Goal: Task Accomplishment & Management: Use online tool/utility

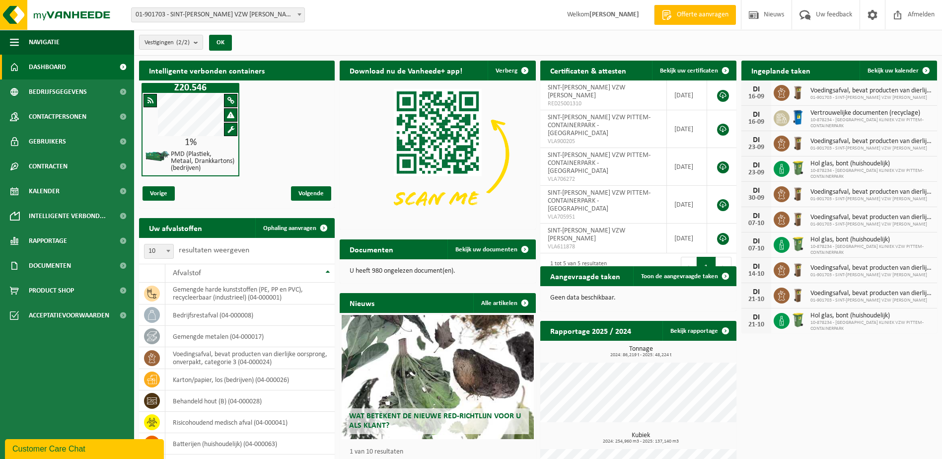
drag, startPoint x: 55, startPoint y: 291, endPoint x: 432, endPoint y: 224, distance: 382.7
click at [55, 291] on span "Product Shop" at bounding box center [51, 290] width 45 height 25
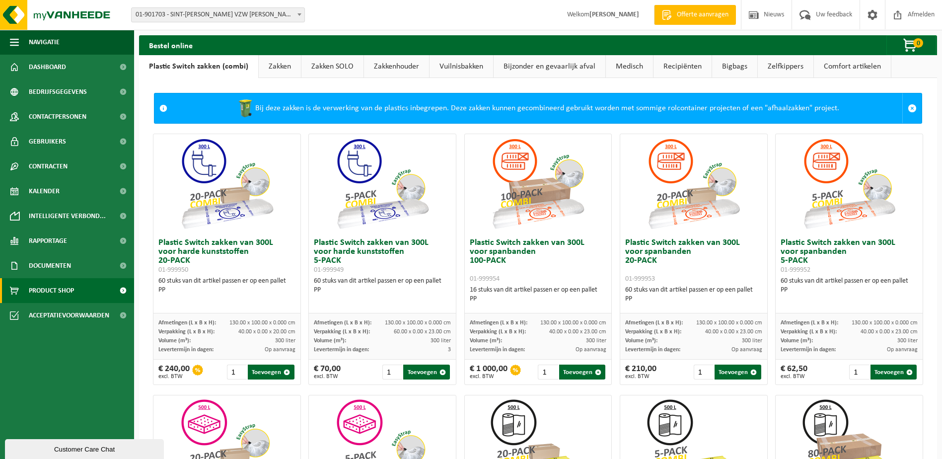
click at [630, 71] on link "Medisch" at bounding box center [629, 66] width 47 height 23
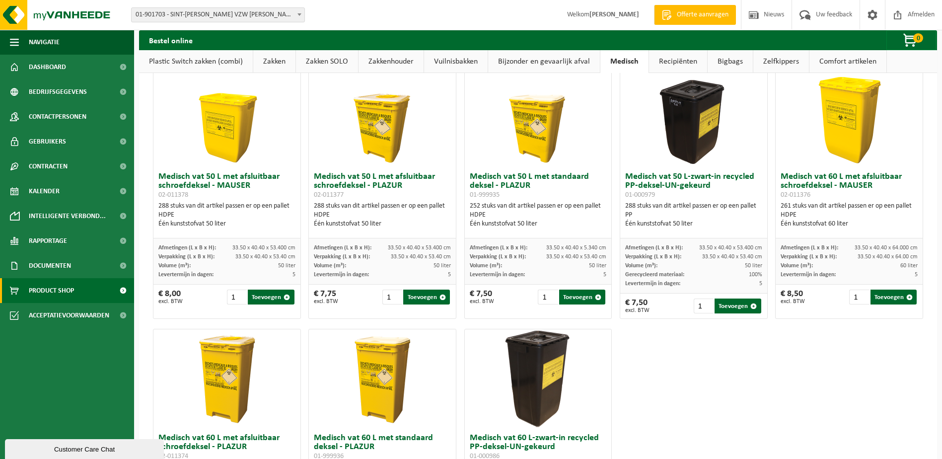
scroll to position [283, 0]
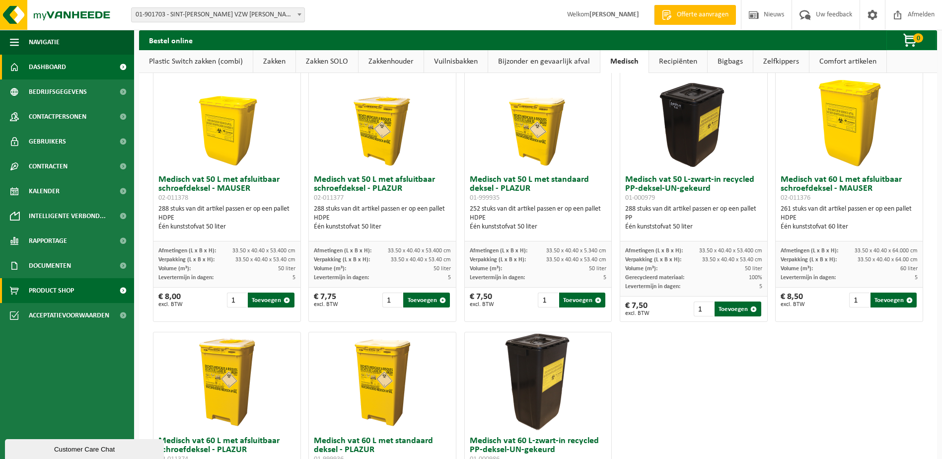
click at [48, 61] on span "Dashboard" at bounding box center [47, 67] width 37 height 25
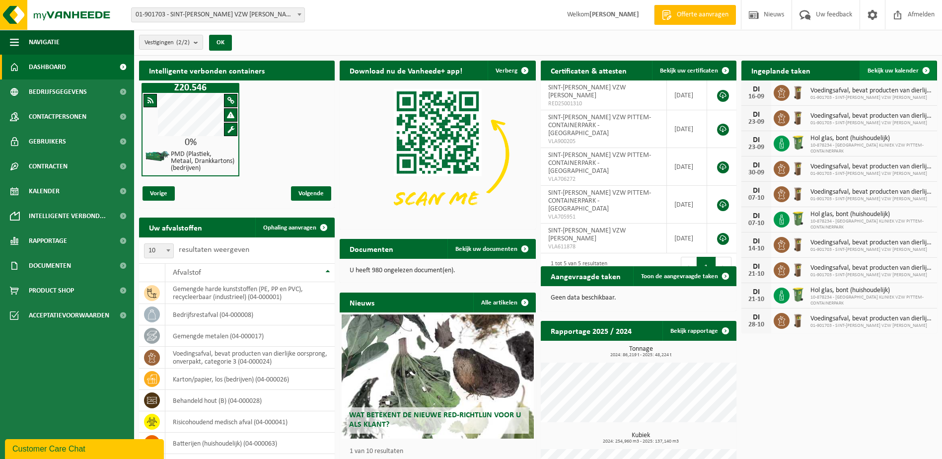
click at [891, 70] on span "Bekijk uw kalender" at bounding box center [892, 71] width 51 height 6
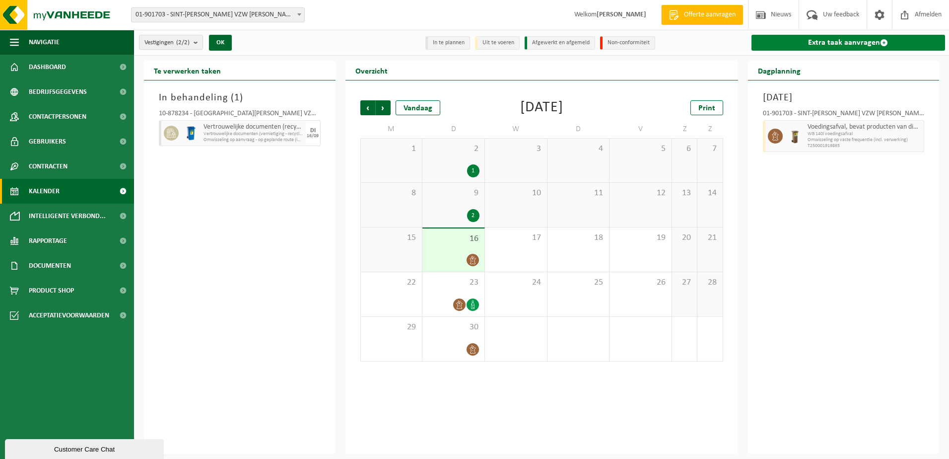
click at [824, 44] on link "Extra taak aanvragen" at bounding box center [849, 43] width 194 height 16
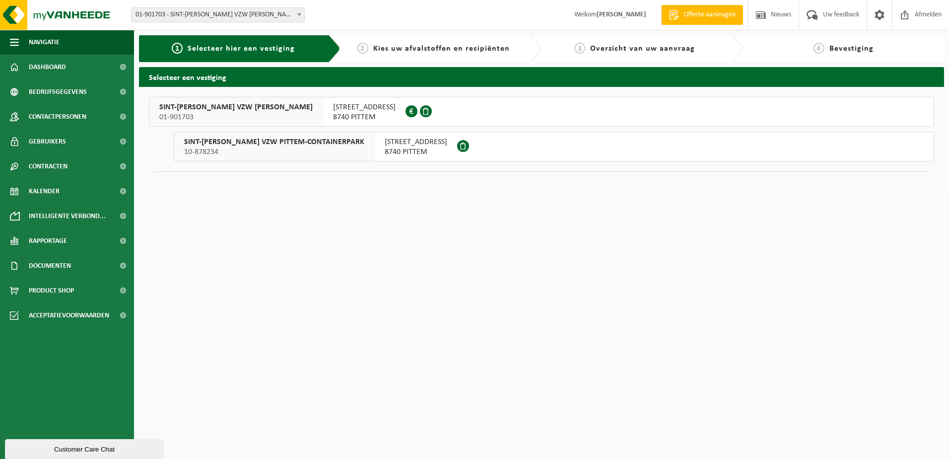
click at [402, 143] on span "BOTERSTRAAT 6" at bounding box center [416, 142] width 63 height 10
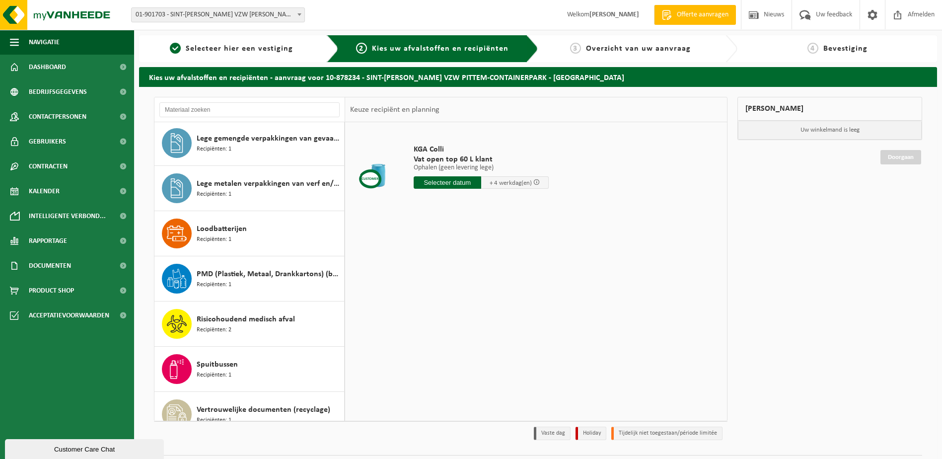
scroll to position [334, 0]
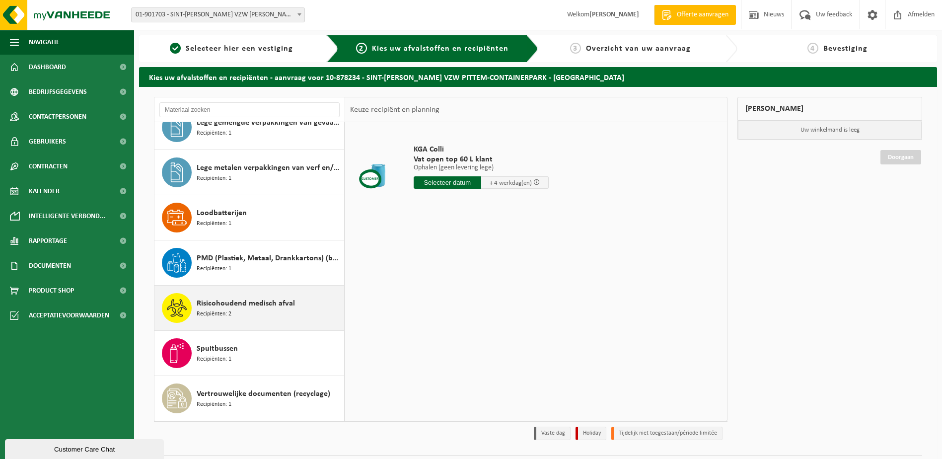
click at [231, 304] on span "Risicohoudend medisch afval" at bounding box center [246, 303] width 98 height 12
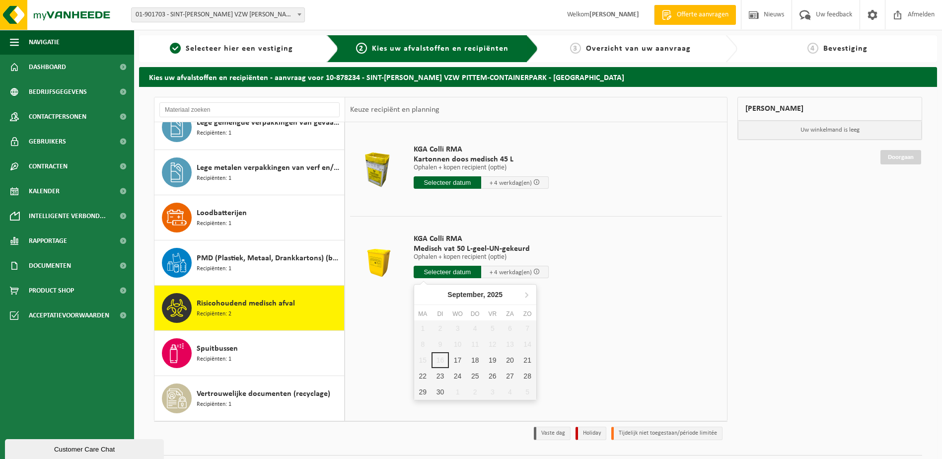
click at [449, 270] on input "text" at bounding box center [448, 272] width 68 height 12
click at [454, 360] on div "17" at bounding box center [457, 360] width 17 height 16
type input "Van 2025-09-17"
type input "2025-09-17"
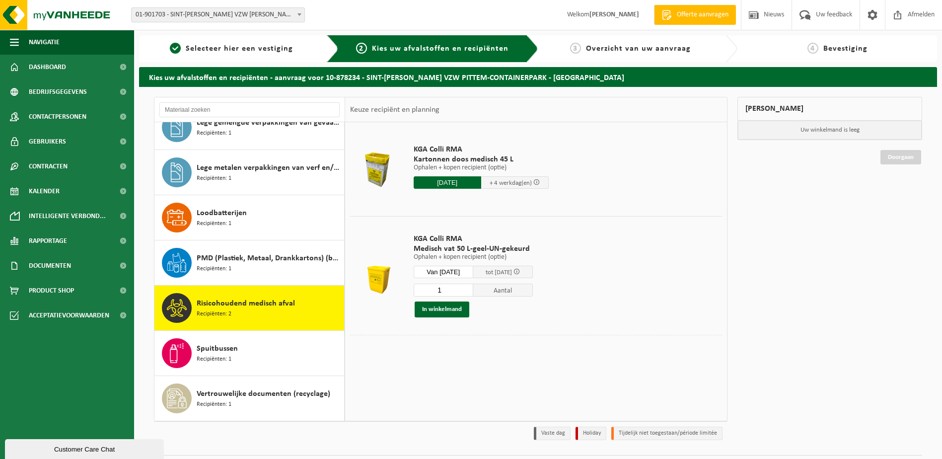
drag, startPoint x: 449, startPoint y: 290, endPoint x: 438, endPoint y: 289, distance: 11.0
click at [438, 289] on input "1" at bounding box center [444, 289] width 60 height 13
type input "53"
click at [441, 307] on button "In winkelmand" at bounding box center [442, 309] width 55 height 16
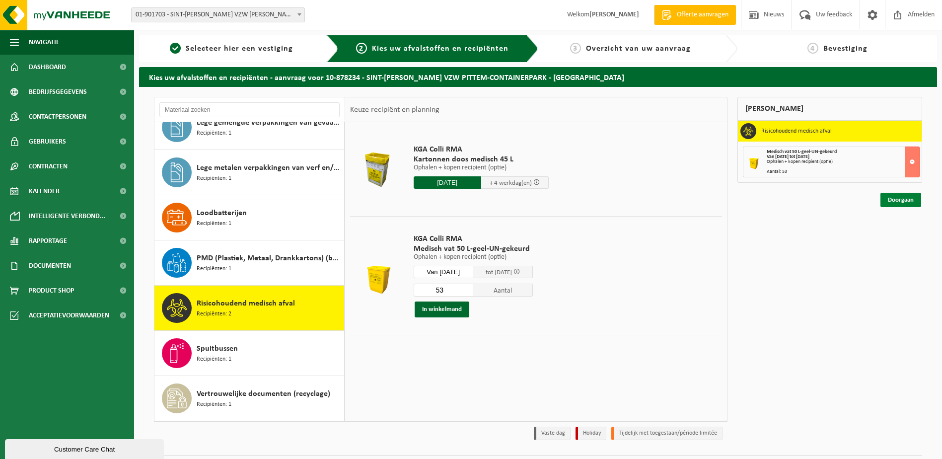
click at [901, 196] on link "Doorgaan" at bounding box center [900, 200] width 41 height 14
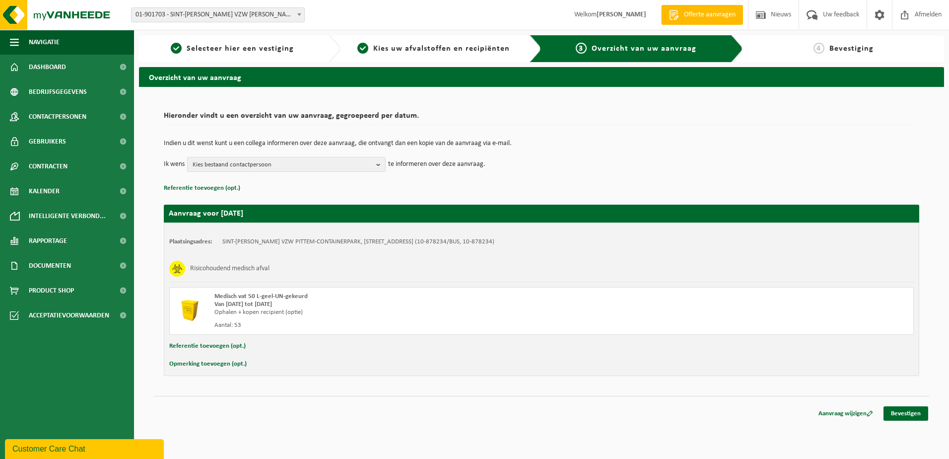
click at [209, 346] on button "Referentie toevoegen (opt.)" at bounding box center [207, 346] width 76 height 13
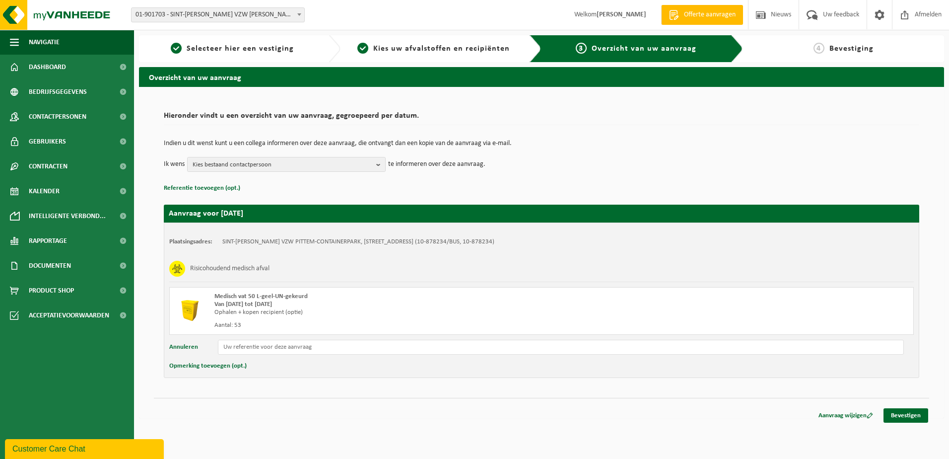
click at [185, 366] on button "Opmerking toevoegen (opt.)" at bounding box center [207, 365] width 77 height 13
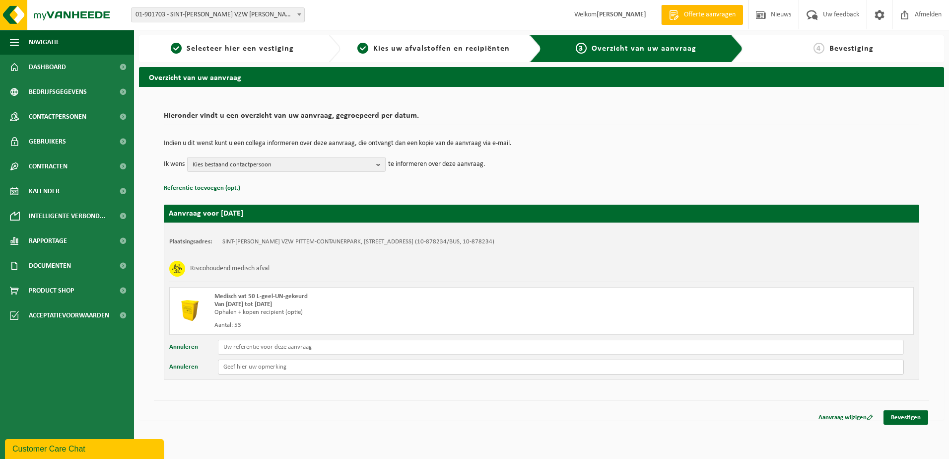
click at [260, 361] on input "text" at bounding box center [561, 366] width 686 height 15
click at [263, 360] on input "text" at bounding box center [561, 366] width 686 height 15
type input "Alleen ophalen. Geen nieuwe voorraad vaten nodig."
click at [902, 417] on link "Bevestigen" at bounding box center [906, 417] width 45 height 14
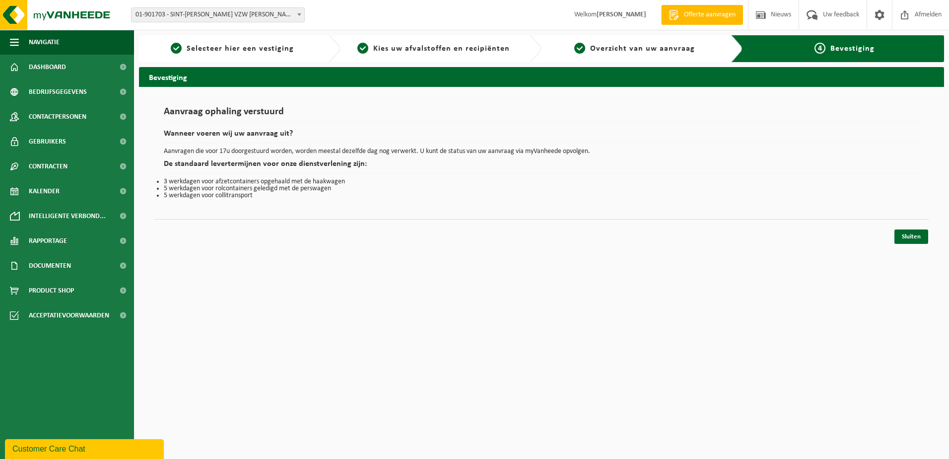
click at [212, 337] on html "Vestiging: 01-901703 - SINT-[PERSON_NAME] VZW PITTEM - PITTEM 10-878234 - SINT-…" at bounding box center [474, 229] width 949 height 459
